Goal: Information Seeking & Learning: Find specific fact

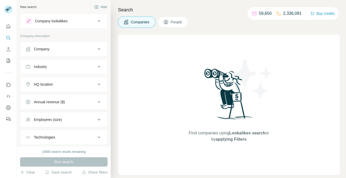
click at [69, 51] on div "Company" at bounding box center [60, 49] width 70 height 5
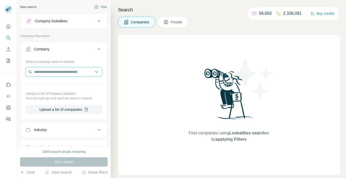
click at [67, 73] on input "text" at bounding box center [63, 71] width 76 height 9
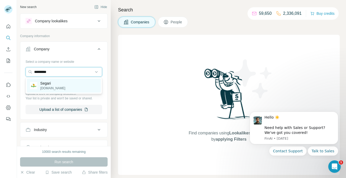
type input "*********"
click at [53, 88] on div "[PERSON_NAME] [PERSON_NAME][DOMAIN_NAME]" at bounding box center [64, 86] width 74 height 14
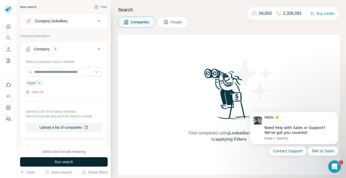
click at [62, 161] on span "Run search" at bounding box center [63, 162] width 19 height 5
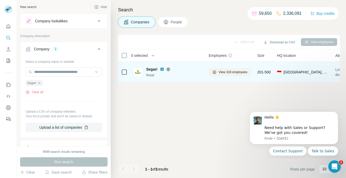
click at [162, 69] on img at bounding box center [162, 69] width 4 height 4
click at [241, 71] on span "View 318 employees" at bounding box center [232, 72] width 29 height 5
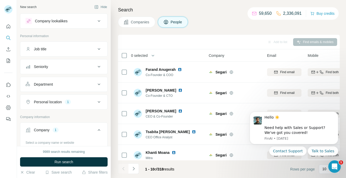
click at [182, 23] on span "People" at bounding box center [176, 22] width 12 height 5
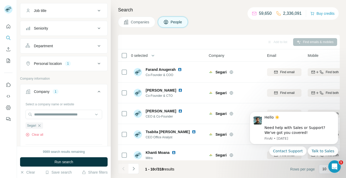
scroll to position [40, 0]
click at [87, 67] on button "Personal location 1" at bounding box center [63, 62] width 87 height 12
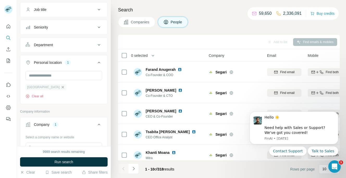
click at [61, 88] on icon "button" at bounding box center [63, 87] width 4 height 4
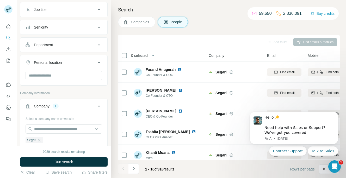
click at [99, 64] on icon at bounding box center [99, 63] width 6 height 6
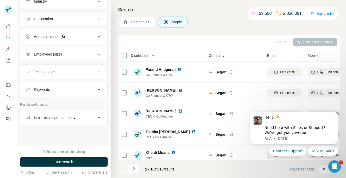
scroll to position [229, 0]
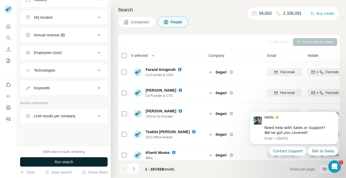
click at [79, 162] on button "Run search" at bounding box center [63, 162] width 87 height 9
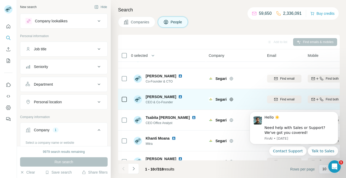
scroll to position [0, 0]
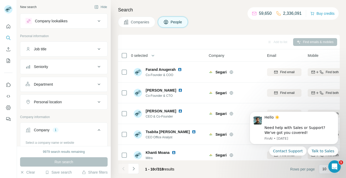
click at [145, 25] on button "Companies" at bounding box center [136, 22] width 37 height 11
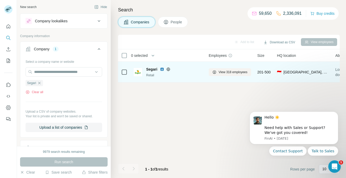
click at [169, 70] on icon at bounding box center [167, 69] width 3 height 3
click at [168, 69] on icon at bounding box center [167, 69] width 1 height 3
